Goal: Navigation & Orientation: Find specific page/section

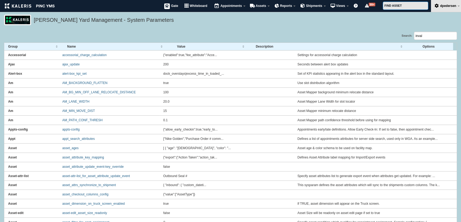
click at [144, 31] on div "[PERSON_NAME] Yard Management - System Parameters" at bounding box center [230, 23] width 461 height 17
drag, startPoint x: 161, startPoint y: 22, endPoint x: 35, endPoint y: 21, distance: 126.5
click at [35, 21] on h5 "[PERSON_NAME] Yard Management - System Parameters" at bounding box center [244, 20] width 421 height 9
click at [44, 21] on h5 "[PERSON_NAME] Yard Management - System Parameters" at bounding box center [244, 20] width 421 height 9
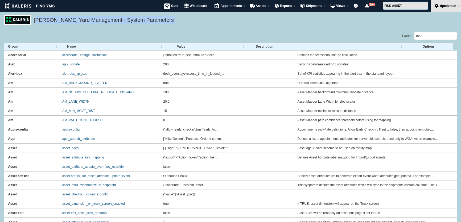
click at [44, 21] on h5 "[PERSON_NAME] Yard Management - System Parameters" at bounding box center [244, 20] width 421 height 9
click at [66, 19] on h5 "[PERSON_NAME] Yard Management - System Parameters" at bounding box center [244, 20] width 421 height 9
drag, startPoint x: 146, startPoint y: 19, endPoint x: 32, endPoint y: 18, distance: 114.3
click at [32, 18] on div "[PERSON_NAME] Yard Management - System Parameters" at bounding box center [230, 20] width 453 height 11
click at [57, 19] on h5 "[PERSON_NAME] Yard Management - System Parameters" at bounding box center [244, 20] width 421 height 9
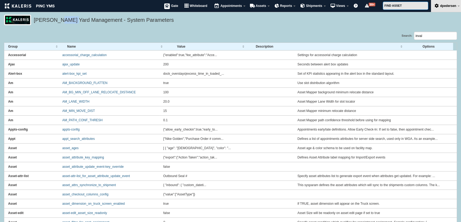
click at [57, 19] on h5 "[PERSON_NAME] Yard Management - System Parameters" at bounding box center [244, 20] width 421 height 9
click at [128, 24] on h5 "[PERSON_NAME] Yard Management - System Parameters" at bounding box center [244, 20] width 421 height 9
drag, startPoint x: 148, startPoint y: 19, endPoint x: 34, endPoint y: 17, distance: 113.7
click at [34, 17] on h5 "[PERSON_NAME] Yard Management - System Parameters" at bounding box center [244, 20] width 421 height 9
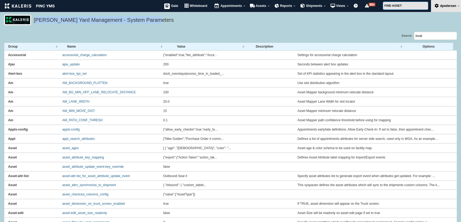
click at [44, 20] on h5 "[PERSON_NAME] Yard Management - System Parameters" at bounding box center [244, 20] width 421 height 9
click at [151, 21] on h5 "[PERSON_NAME] Yard Management - System Parameters" at bounding box center [244, 20] width 421 height 9
drag, startPoint x: 150, startPoint y: 21, endPoint x: 35, endPoint y: 23, distance: 114.8
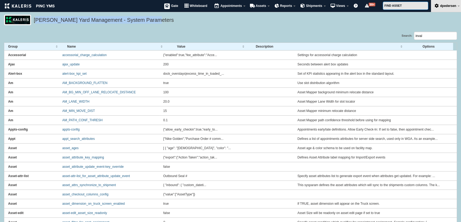
click at [35, 23] on h5 "[PERSON_NAME] Yard Management - System Parameters" at bounding box center [244, 20] width 421 height 9
click at [71, 17] on h5 "[PERSON_NAME] Yard Management - System Parameters" at bounding box center [244, 20] width 421 height 9
click at [107, 20] on h5 "[PERSON_NAME] Yard Management - System Parameters" at bounding box center [244, 20] width 421 height 9
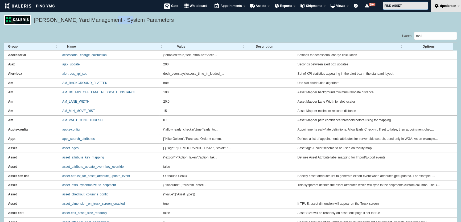
click at [107, 20] on h5 "[PERSON_NAME] Yard Management - System Parameters" at bounding box center [244, 20] width 421 height 9
click at [127, 20] on h5 "[PERSON_NAME] Yard Management - System Parameters" at bounding box center [244, 20] width 421 height 9
drag, startPoint x: 148, startPoint y: 21, endPoint x: 35, endPoint y: 20, distance: 112.9
click at [35, 20] on h5 "[PERSON_NAME] Yard Management - System Parameters" at bounding box center [244, 20] width 421 height 9
